Goal: Task Accomplishment & Management: Manage account settings

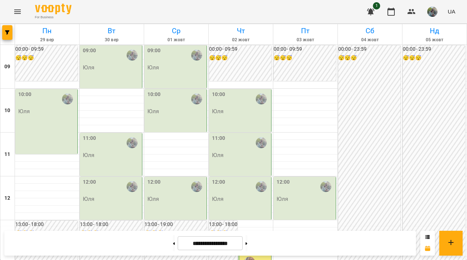
scroll to position [431, 0]
click at [173, 244] on button at bounding box center [174, 243] width 2 height 16
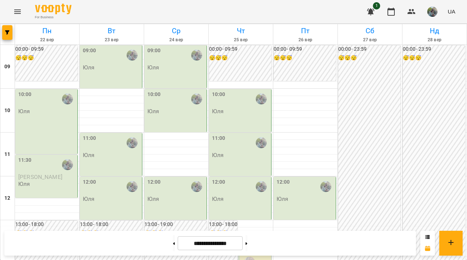
scroll to position [351, 0]
click at [173, 249] on button at bounding box center [174, 243] width 2 height 16
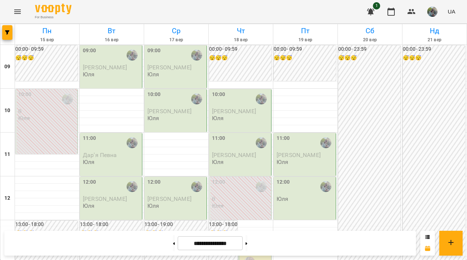
scroll to position [400, 0]
click at [173, 247] on button at bounding box center [174, 243] width 2 height 16
type input "**********"
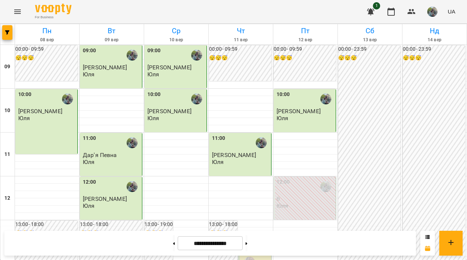
scroll to position [336, 0]
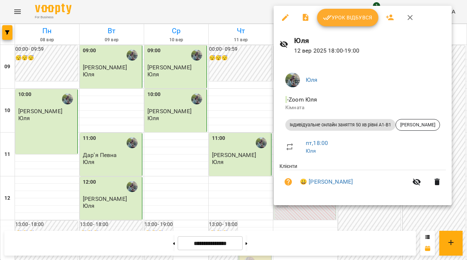
click at [238, 73] on div at bounding box center [233, 130] width 467 height 260
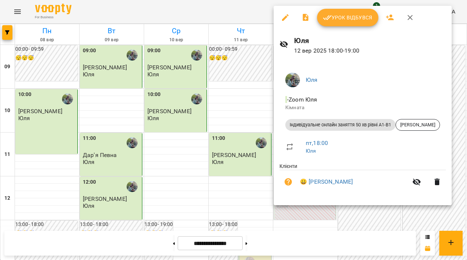
click at [342, 13] on span "Урок відбувся" at bounding box center [348, 17] width 50 height 9
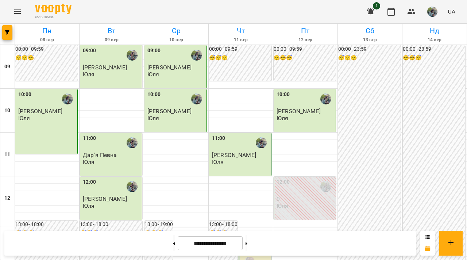
scroll to position [348, 0]
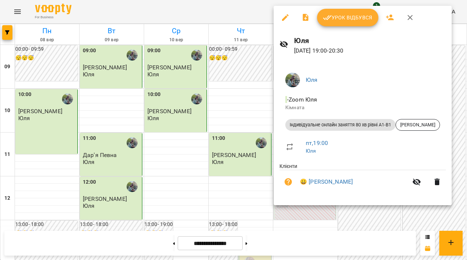
click at [252, 160] on div at bounding box center [233, 130] width 467 height 260
